Goal: Information Seeking & Learning: Find specific fact

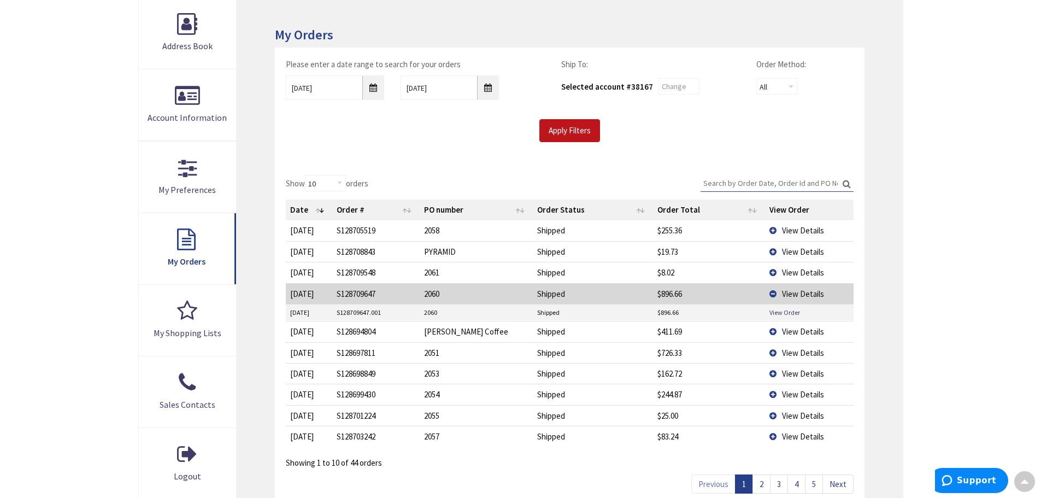
click at [814, 329] on span "View Details" at bounding box center [803, 331] width 42 height 10
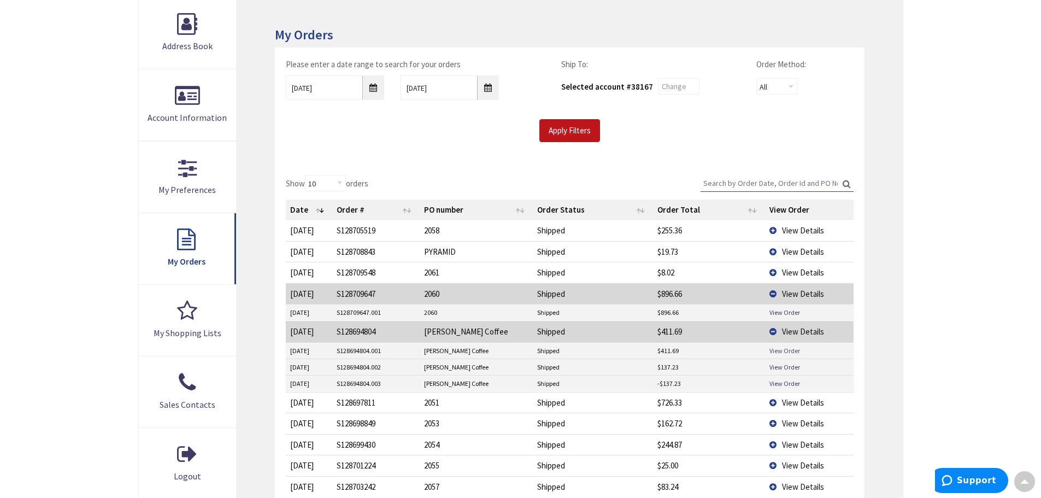
click at [786, 350] on link "View Order" at bounding box center [784, 350] width 31 height 9
click at [567, 134] on input "Apply Filters" at bounding box center [569, 130] width 61 height 23
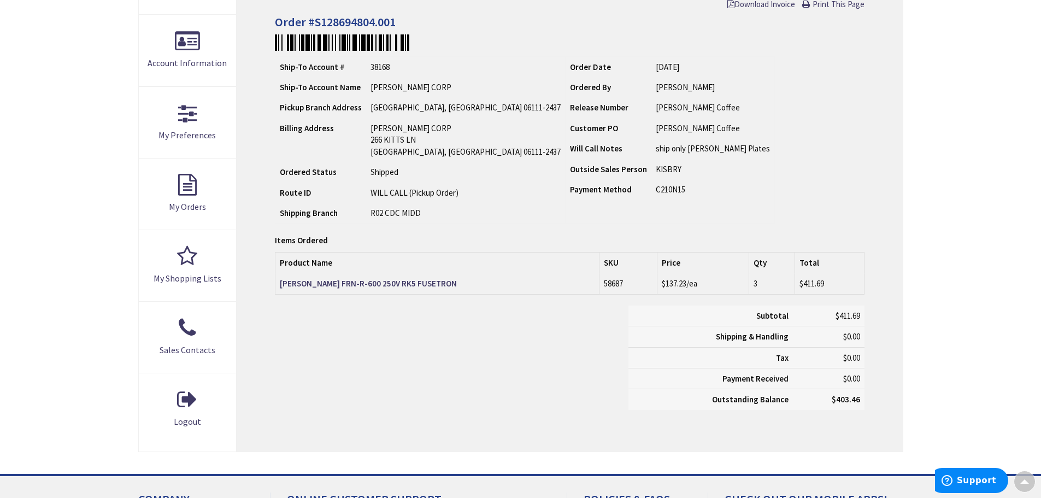
scroll to position [220, 0]
click at [919, 205] on main "My Account Order Detail Order Information Download Invoice Print This Page Orde…" at bounding box center [521, 187] width 820 height 573
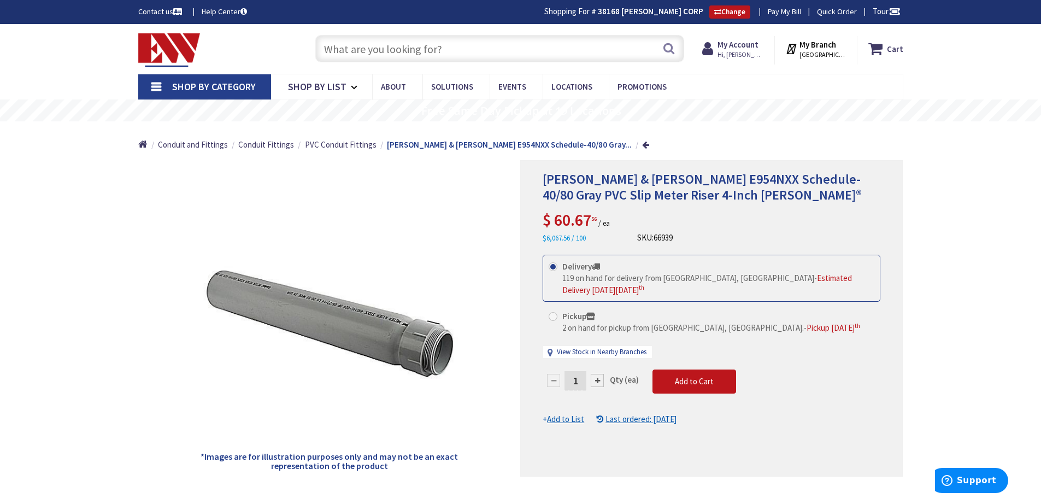
click at [420, 55] on input "text" at bounding box center [499, 48] width 369 height 27
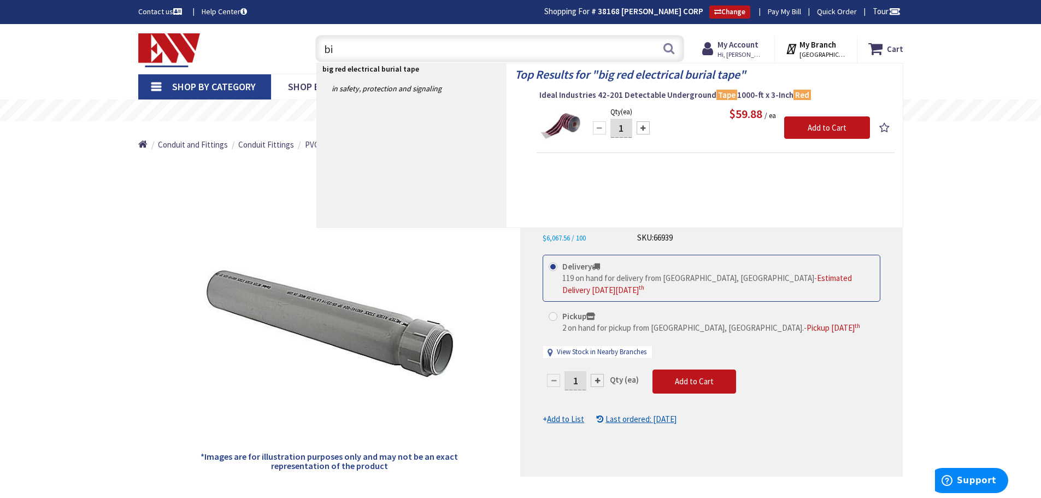
type input "b"
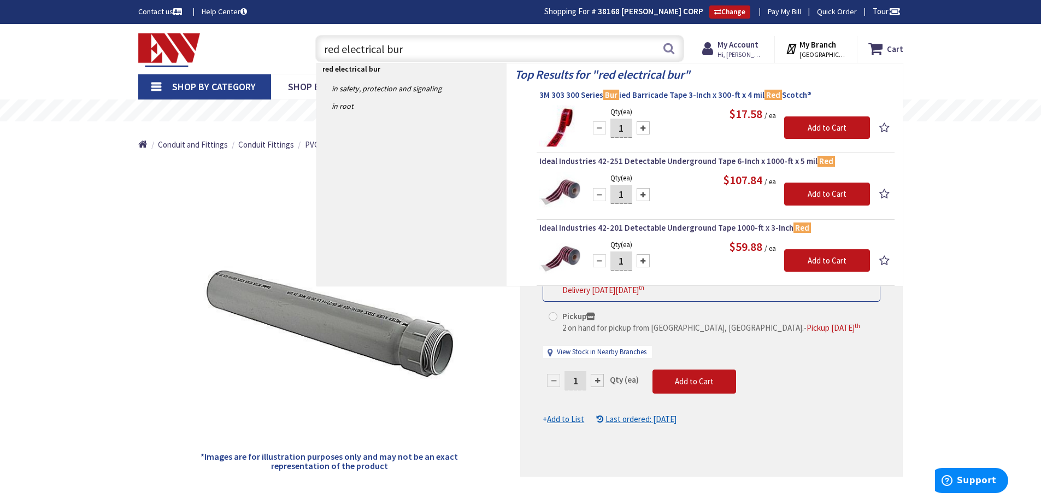
type input "red electrical bur"
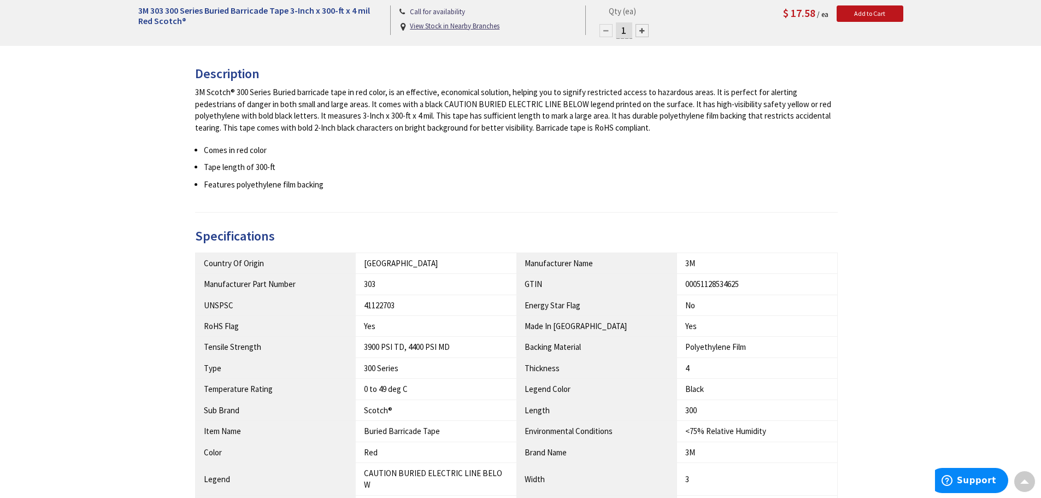
scroll to position [109, 0]
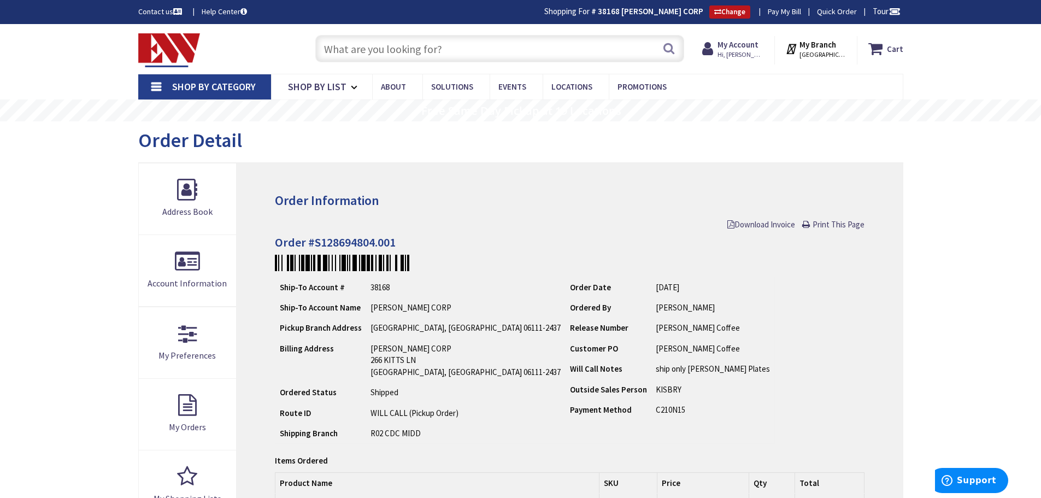
click at [532, 50] on input "text" at bounding box center [499, 48] width 369 height 27
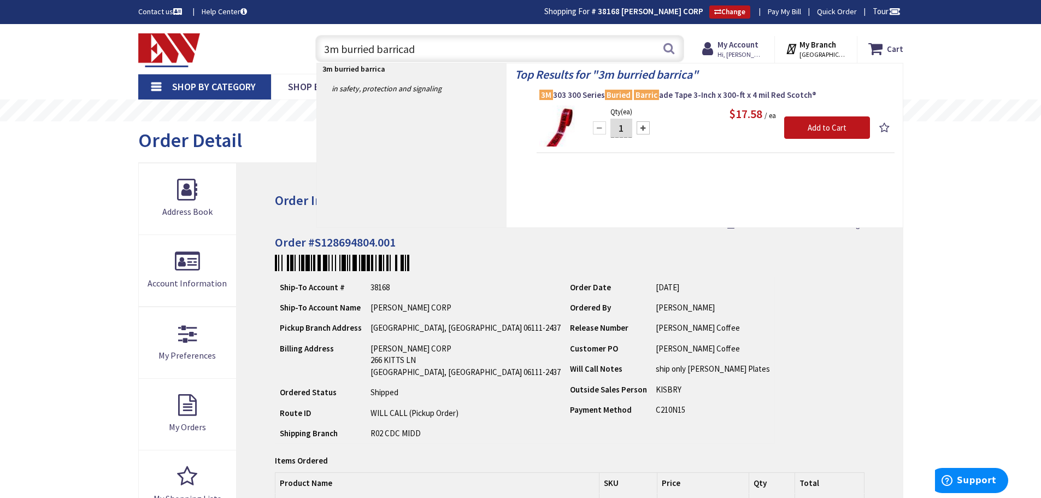
type input "3m burried barricade"
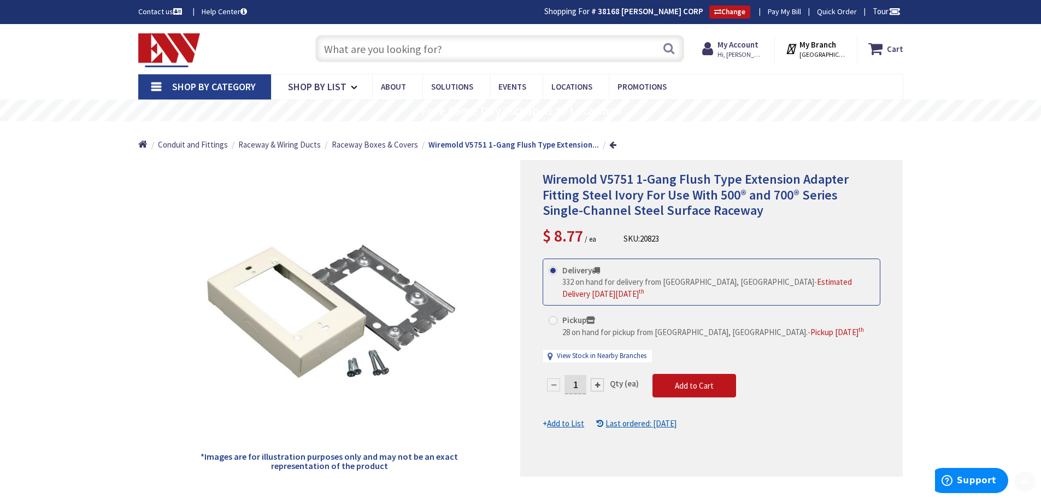
click at [479, 40] on input "text" at bounding box center [499, 48] width 369 height 27
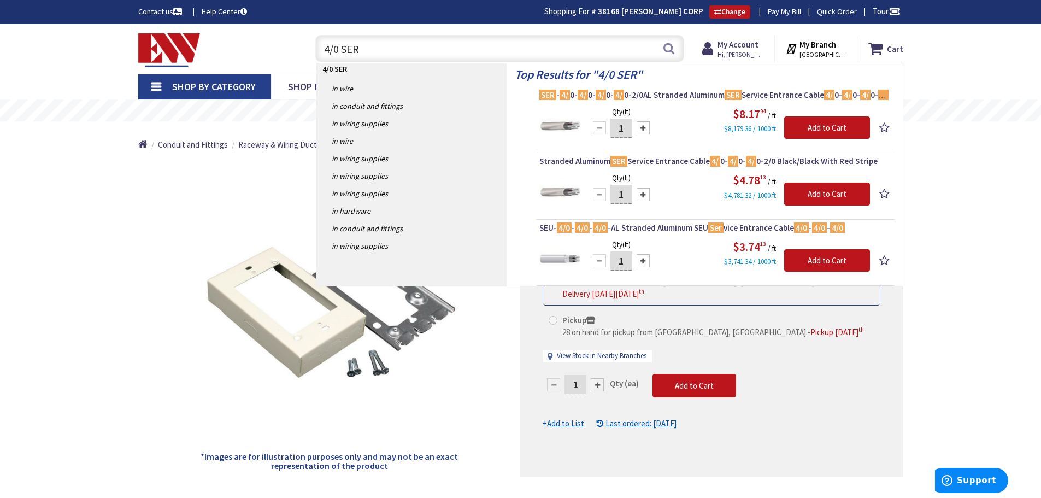
type input "4/0 SER"
